Goal: Ask a question

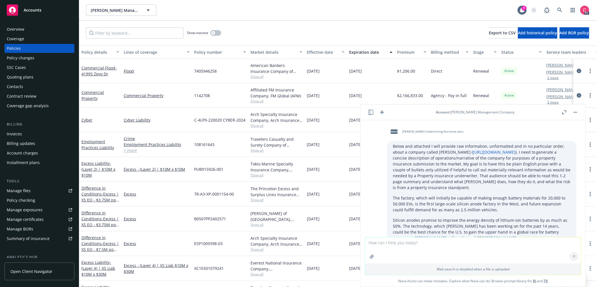
scroll to position [496, 0]
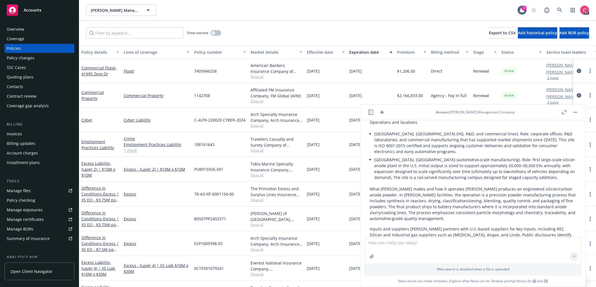
click at [387, 114] on header "Account : [PERSON_NAME] Management Company" at bounding box center [473, 113] width 225 height 16
click at [382, 113] on icon "button" at bounding box center [382, 112] width 7 height 7
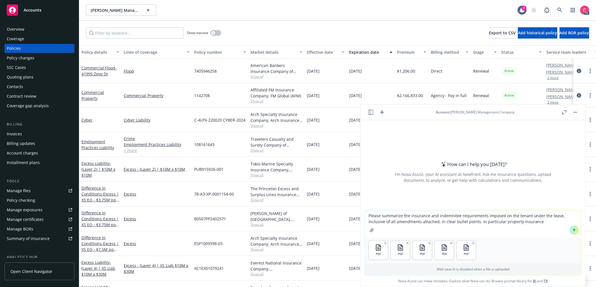
type textarea "Please summarize the insurance and indemnitee requirements imposed on the tenan…"
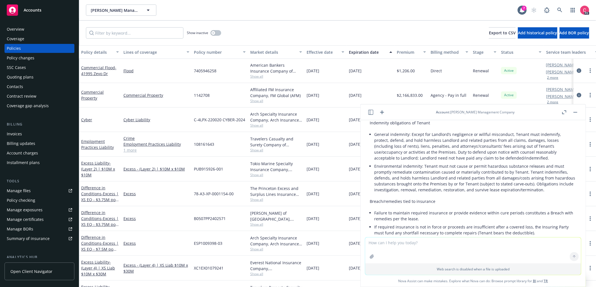
scroll to position [527, 0]
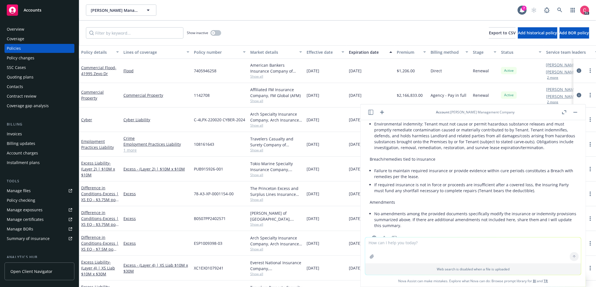
click at [434, 250] on textarea at bounding box center [473, 251] width 216 height 26
type textarea "Which document shows the tenant's responsibility for insuring the building? Ple…"
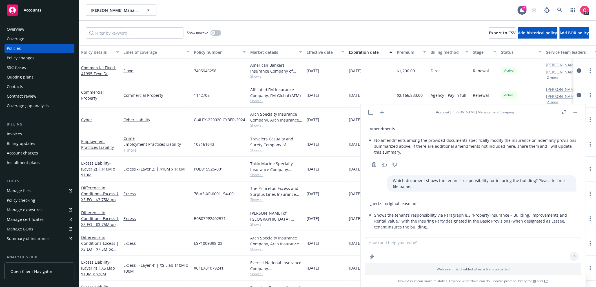
scroll to position [602, 0]
type textarea "Where does it say tenant is the Insuring Party?"
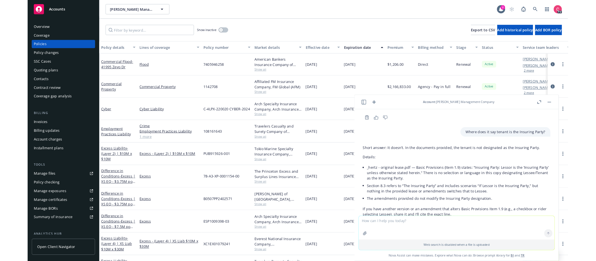
scroll to position [720, 0]
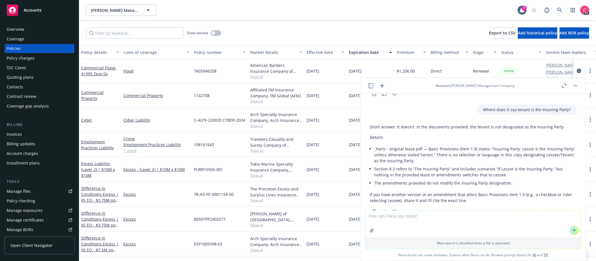
type textarea "e"
click at [368, 87] on button "button" at bounding box center [370, 85] width 7 height 7
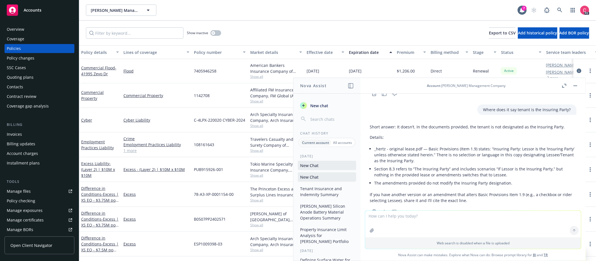
click at [309, 105] on span "New chat" at bounding box center [318, 106] width 19 height 6
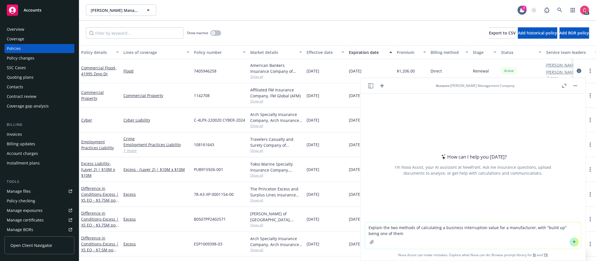
type textarea "Explain the two methods of calculating a business interruption value for a manu…"
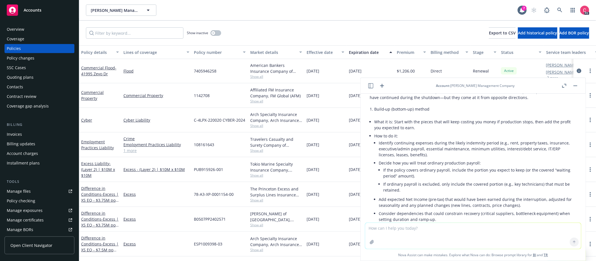
scroll to position [45, 0]
